Goal: Task Accomplishment & Management: Manage account settings

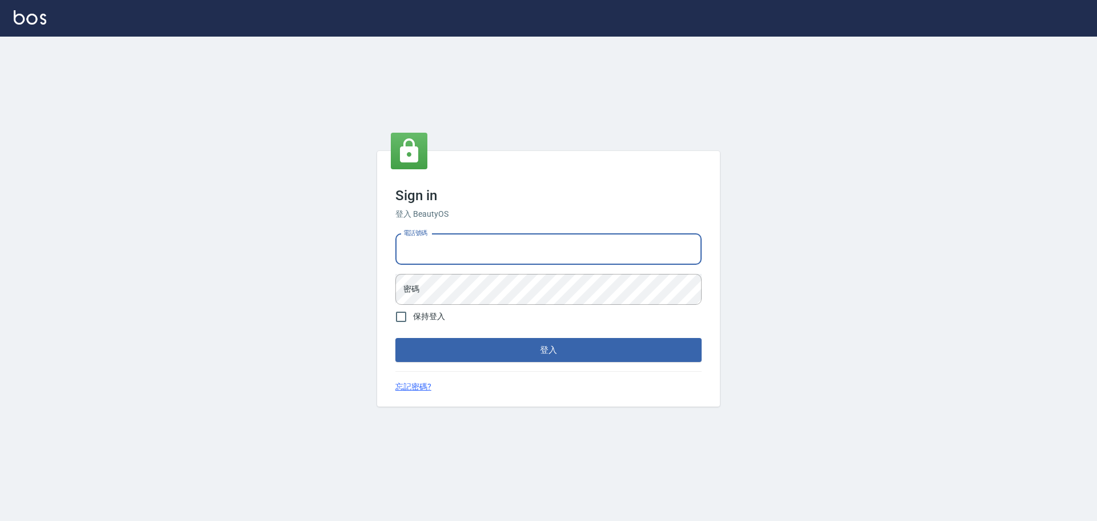
click at [526, 254] on input "電話號碼" at bounding box center [548, 249] width 306 height 31
type input "0922982220"
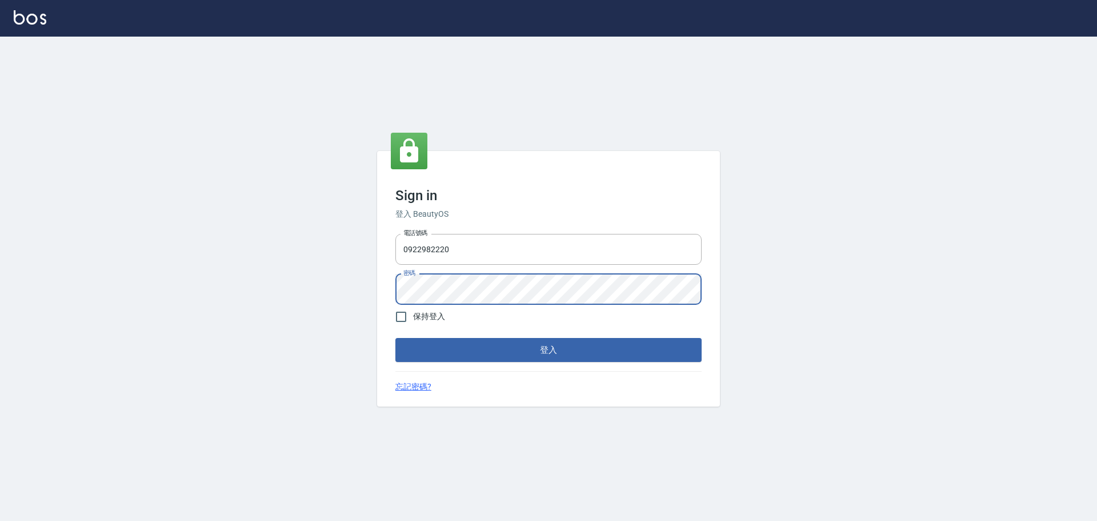
click at [395, 338] on button "登入" at bounding box center [548, 350] width 306 height 24
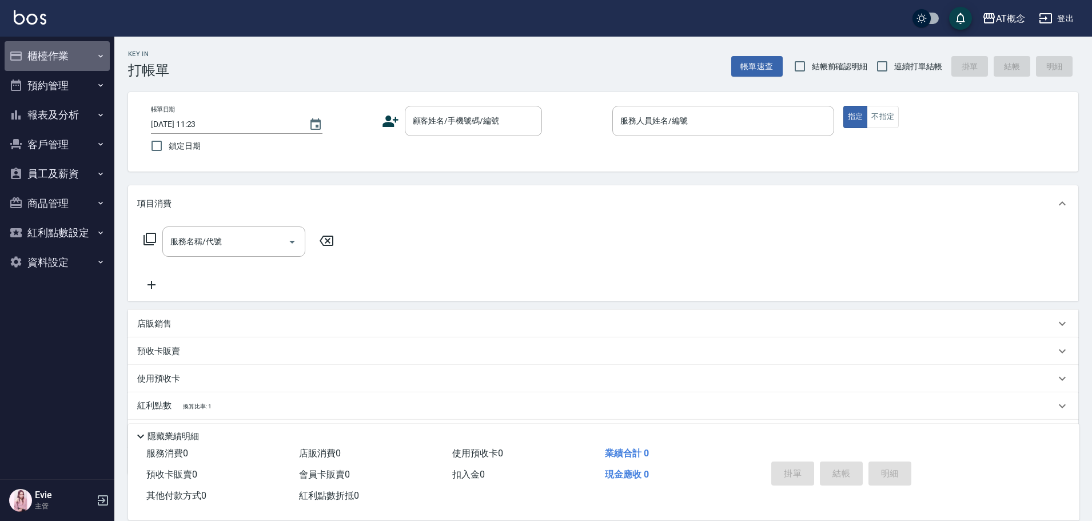
drag, startPoint x: 38, startPoint y: 54, endPoint x: 69, endPoint y: 141, distance: 92.4
click at [38, 54] on button "櫃檯作業" at bounding box center [57, 56] width 105 height 30
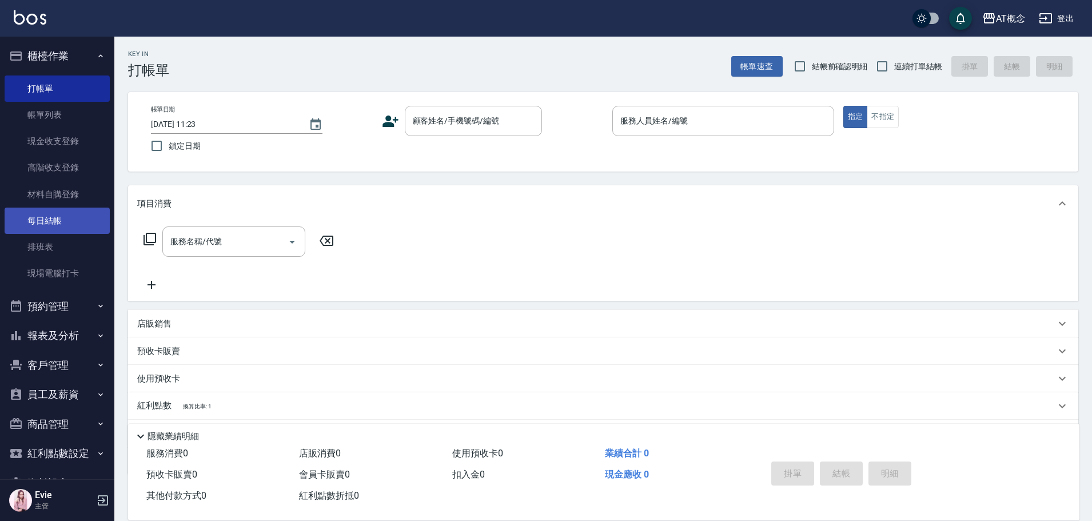
click at [49, 221] on link "每日結帳" at bounding box center [57, 220] width 105 height 26
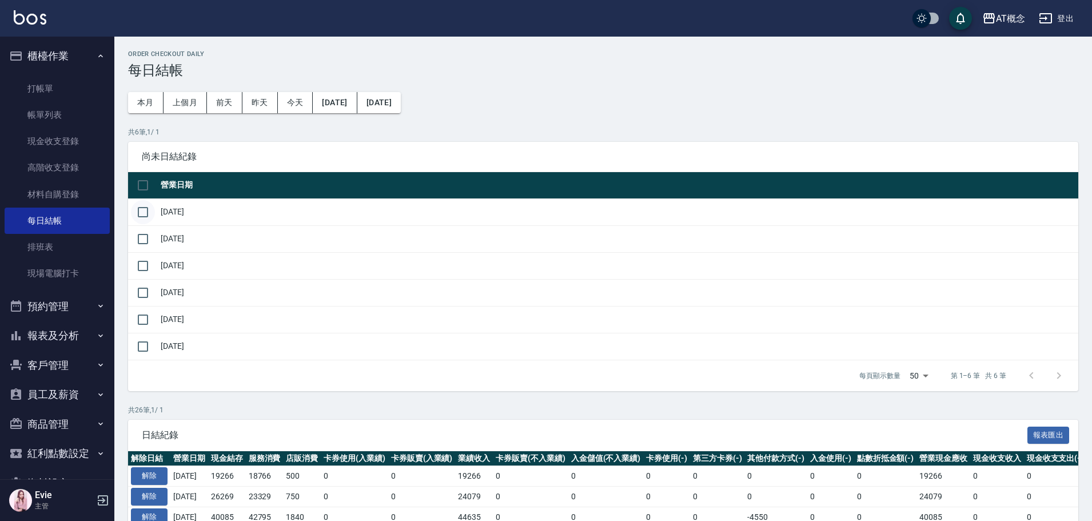
drag, startPoint x: 139, startPoint y: 212, endPoint x: 141, endPoint y: 218, distance: 6.0
click at [140, 212] on input "checkbox" at bounding box center [143, 212] width 24 height 24
checkbox input "true"
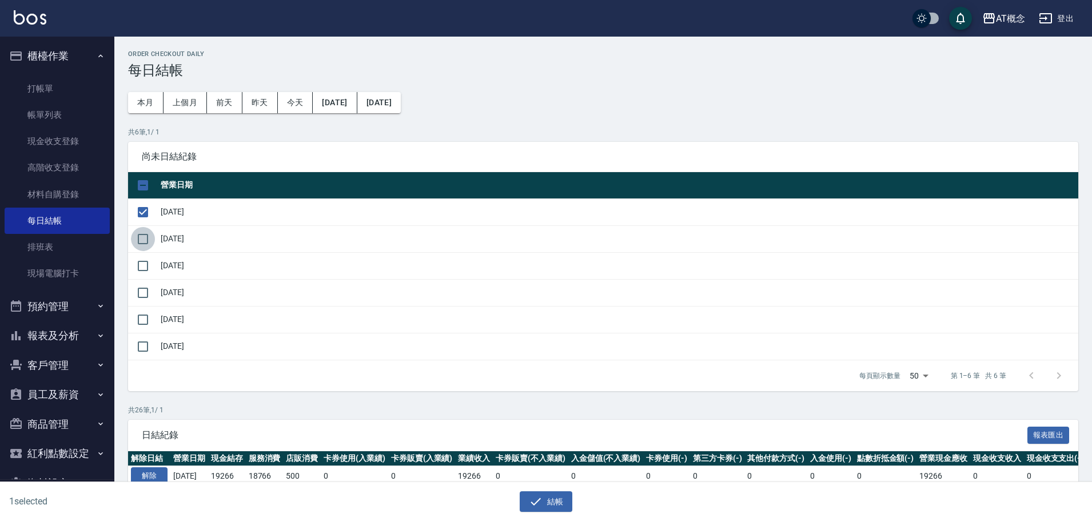
drag, startPoint x: 142, startPoint y: 235, endPoint x: 142, endPoint y: 269, distance: 33.7
click at [142, 235] on input "checkbox" at bounding box center [143, 239] width 24 height 24
checkbox input "true"
click at [142, 269] on input "checkbox" at bounding box center [143, 266] width 24 height 24
checkbox input "true"
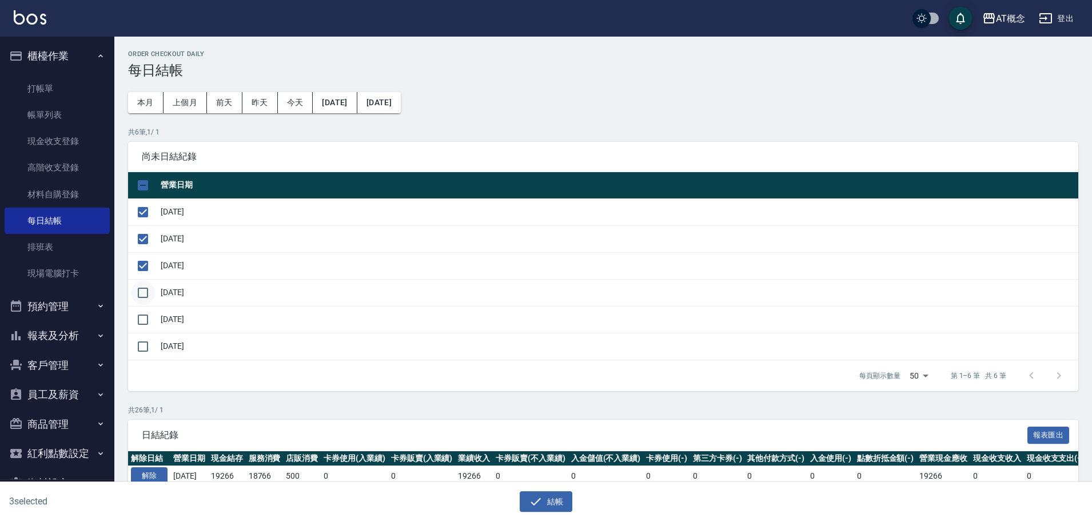
click at [146, 293] on input "checkbox" at bounding box center [143, 293] width 24 height 24
checkbox input "true"
click at [142, 323] on input "checkbox" at bounding box center [143, 319] width 24 height 24
checkbox input "true"
click at [544, 502] on button "結帳" at bounding box center [545, 501] width 53 height 21
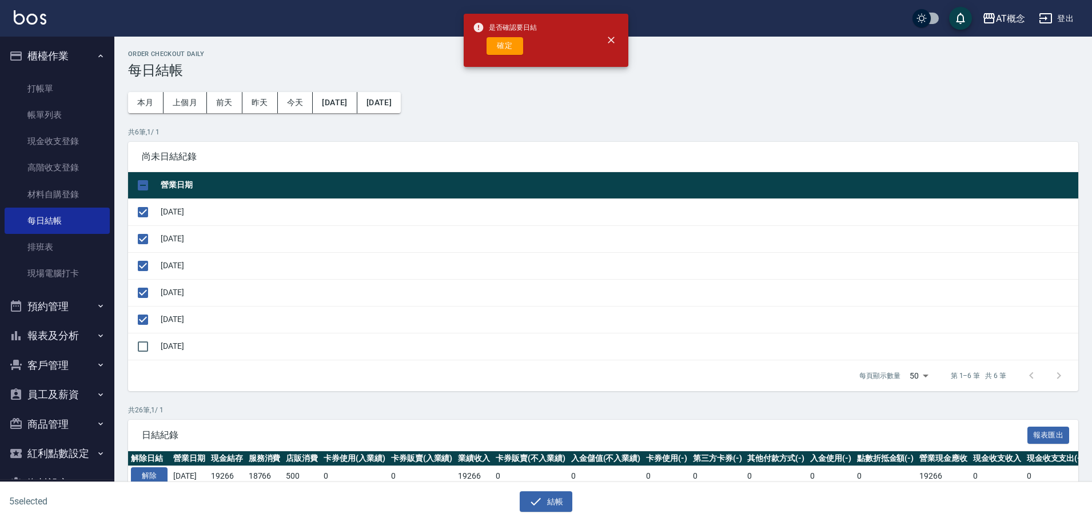
drag, startPoint x: 507, startPoint y: 46, endPoint x: 489, endPoint y: 57, distance: 21.0
click at [507, 47] on button "確定" at bounding box center [504, 46] width 37 height 18
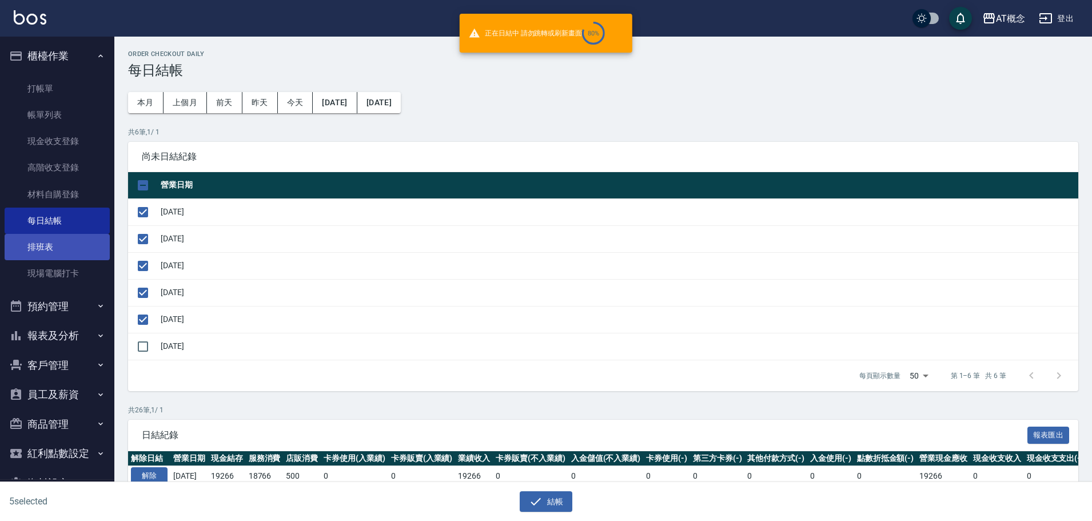
checkbox input "false"
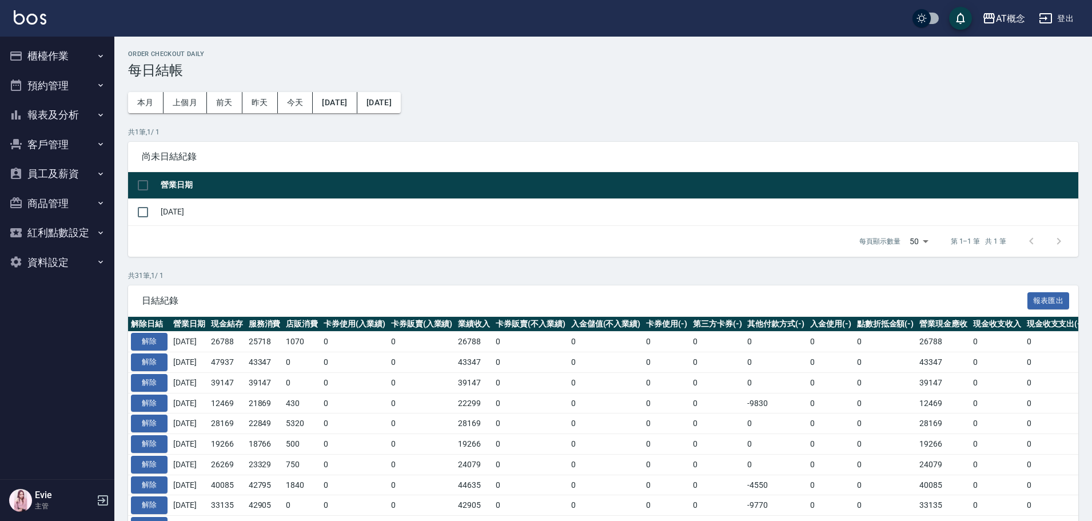
click at [46, 52] on button "櫃檯作業" at bounding box center [57, 56] width 105 height 30
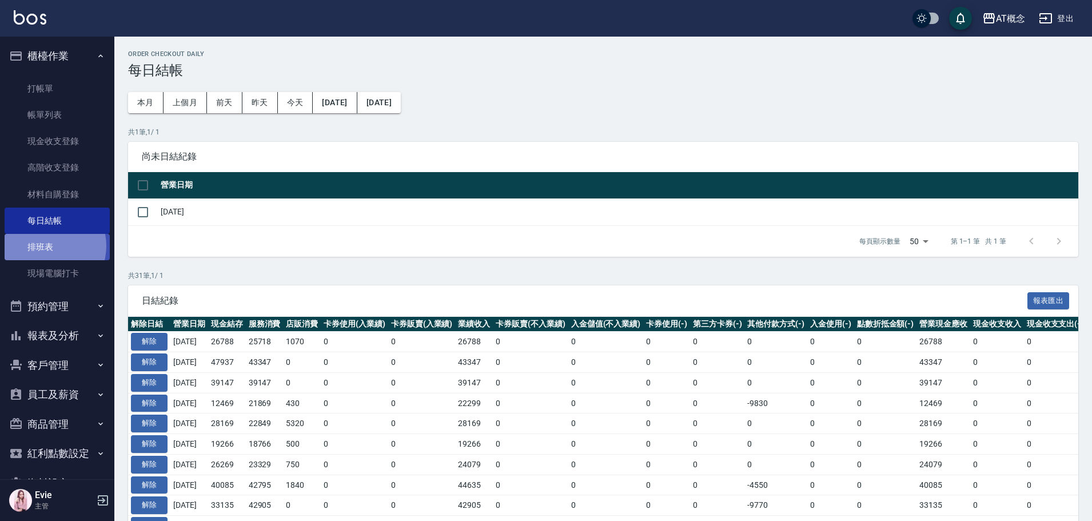
click at [46, 246] on link "排班表" at bounding box center [57, 247] width 105 height 26
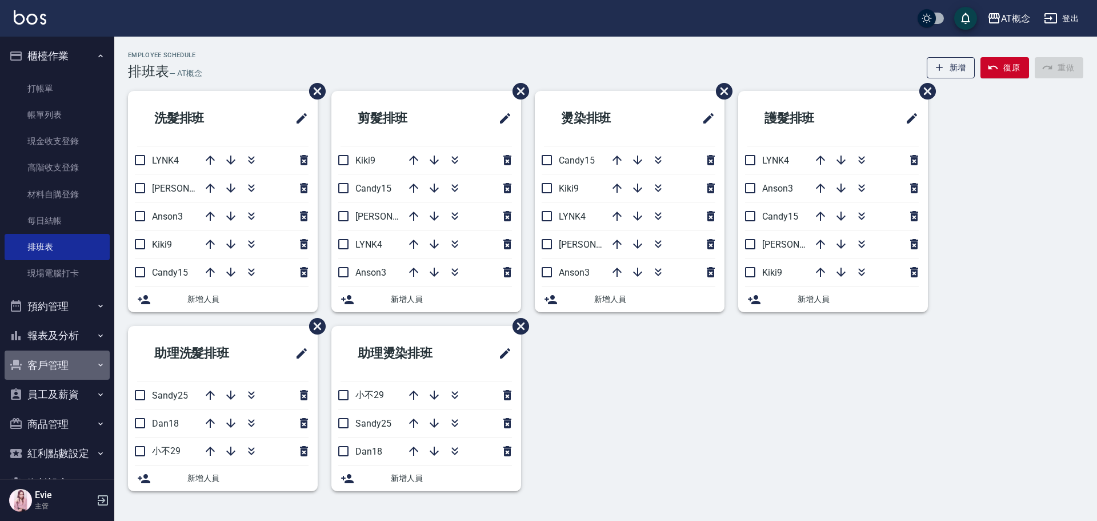
click at [62, 365] on button "客戶管理" at bounding box center [57, 365] width 105 height 30
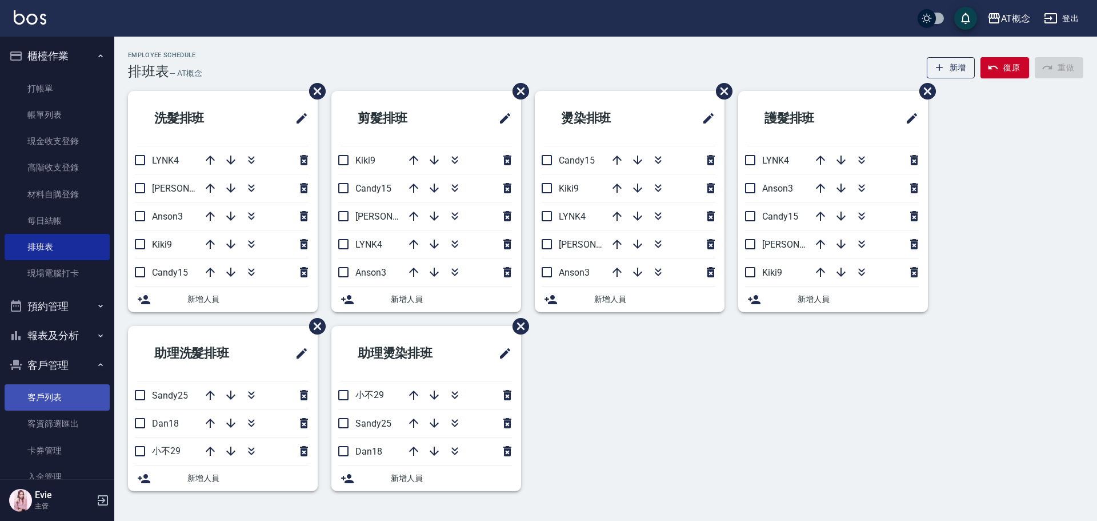
click at [57, 397] on link "客戶列表" at bounding box center [57, 397] width 105 height 26
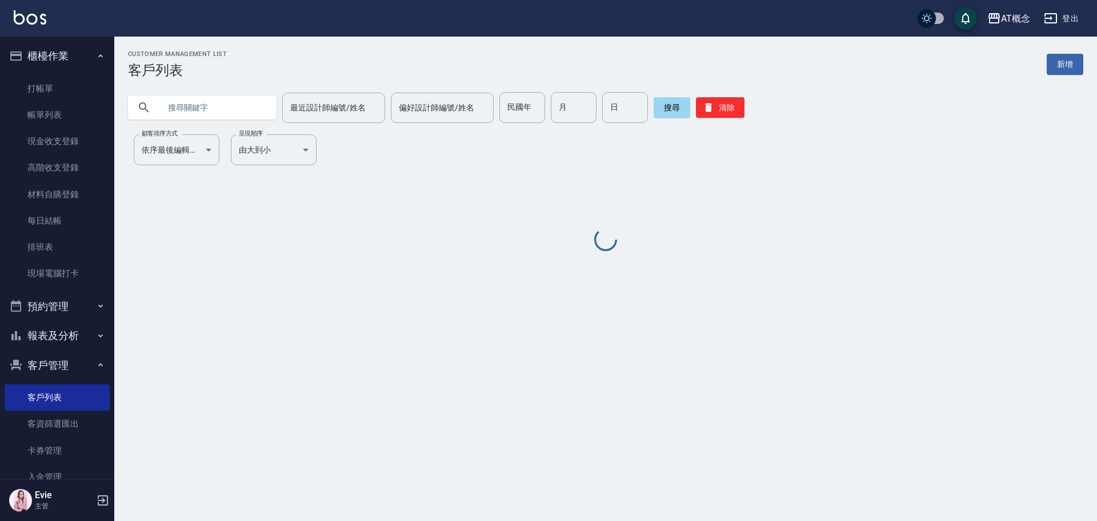
click at [207, 97] on input "text" at bounding box center [213, 107] width 107 height 31
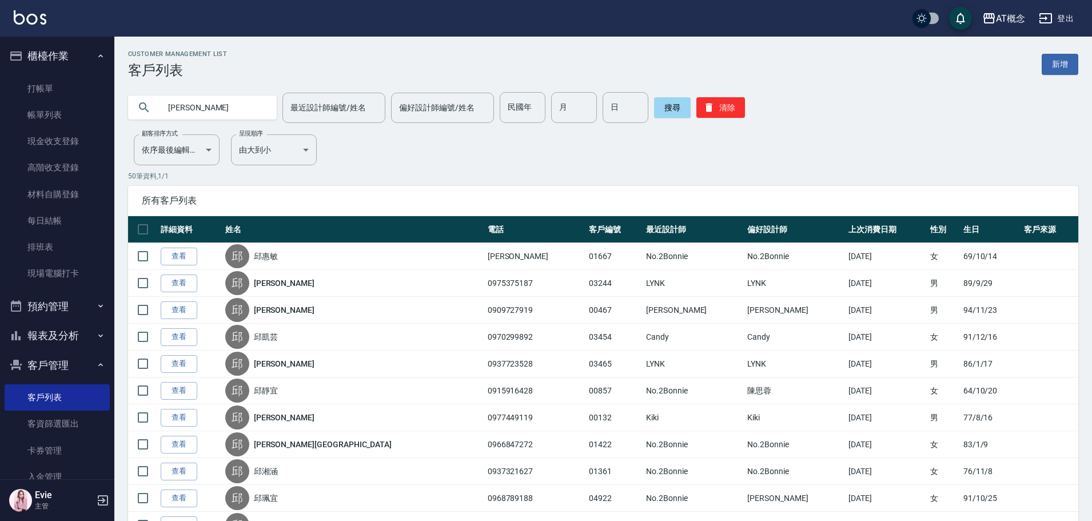
type input "邱靜"
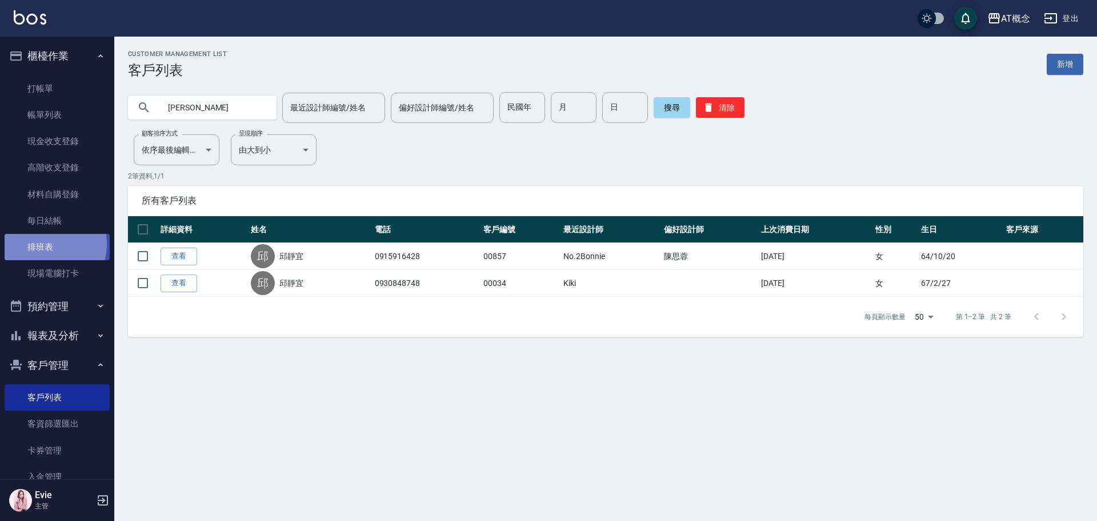
click at [41, 244] on link "排班表" at bounding box center [57, 247] width 105 height 26
